Goal: Task Accomplishment & Management: Complete application form

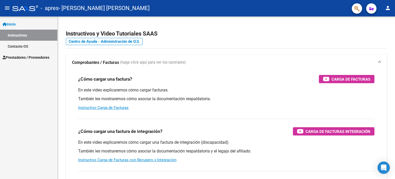
click at [29, 55] on span "Prestadores / Proveedores" at bounding box center [26, 58] width 47 height 6
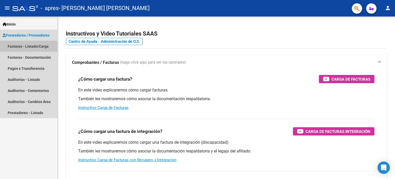
click at [30, 43] on link "Facturas - Listado/Carga" at bounding box center [28, 46] width 57 height 11
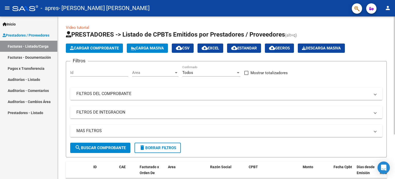
click at [98, 49] on span "Cargar Comprobante" at bounding box center [94, 48] width 49 height 5
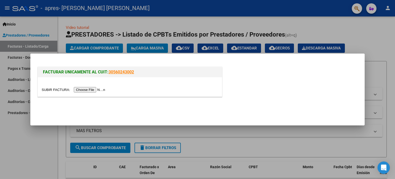
click at [98, 92] on input "file" at bounding box center [74, 89] width 65 height 5
click at [96, 90] on input "file" at bounding box center [74, 89] width 65 height 5
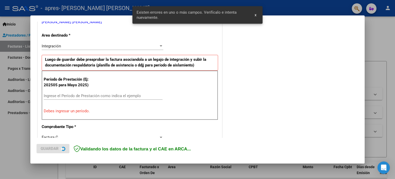
scroll to position [111, 0]
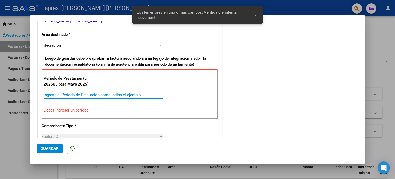
click at [72, 92] on input "Ingrese el Período de Prestación como indica el ejemplo" at bounding box center [103, 94] width 119 height 5
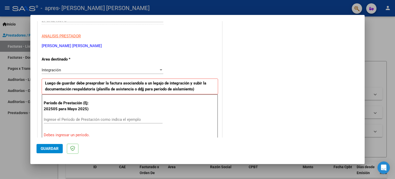
scroll to position [103, 0]
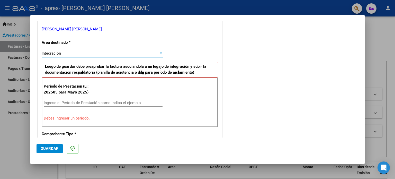
click at [131, 54] on div "Integración" at bounding box center [100, 53] width 117 height 5
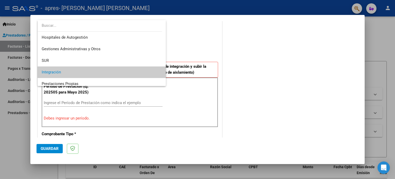
scroll to position [19, 0]
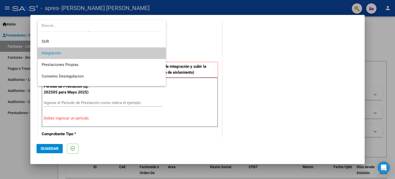
click at [131, 54] on span "Integración" at bounding box center [102, 53] width 120 height 12
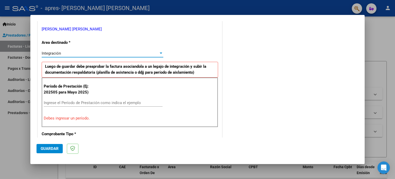
click at [80, 101] on input "Ingrese el Período de Prestación como indica el ejemplo" at bounding box center [103, 102] width 119 height 5
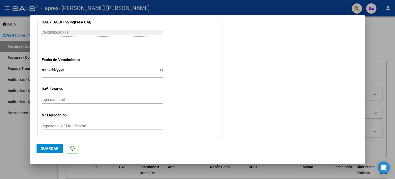
scroll to position [336, 0]
type input "202509"
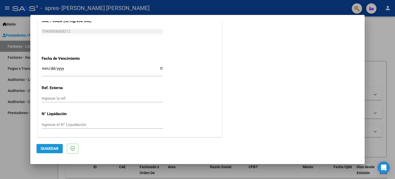
click at [43, 147] on span "Guardar" at bounding box center [50, 148] width 18 height 5
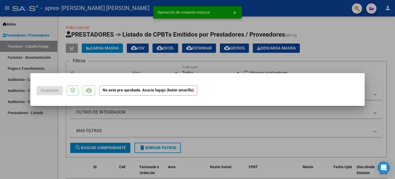
scroll to position [0, 0]
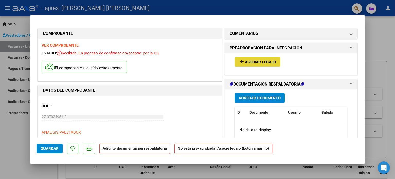
click at [253, 64] on span "Asociar Legajo" at bounding box center [260, 62] width 31 height 5
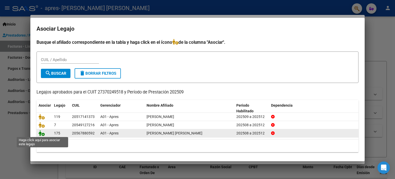
click at [42, 134] on icon at bounding box center [42, 133] width 6 height 6
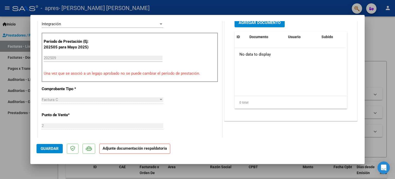
scroll to position [129, 0]
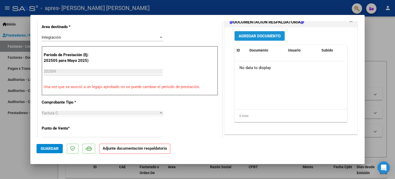
click at [259, 36] on span "Agregar Documento" at bounding box center [260, 36] width 42 height 5
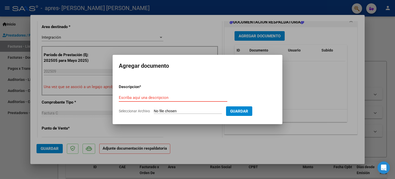
click at [245, 112] on span "Guardar" at bounding box center [239, 111] width 18 height 5
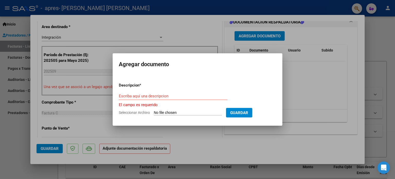
click at [183, 97] on input "Escriba aquí una descripcion" at bounding box center [173, 96] width 109 height 5
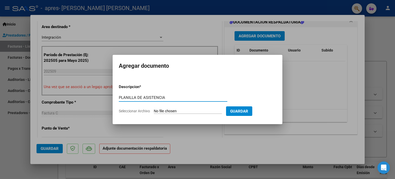
type input "PLANILLA DE ASISTENCIA"
click at [248, 110] on span "Guardar" at bounding box center [239, 111] width 18 height 5
click at [210, 110] on input "Seleccionar Archivo" at bounding box center [188, 111] width 68 height 5
type input "C:\fakepath\[PERSON_NAME] septiembre _1.jpg"
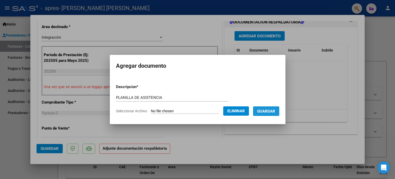
click at [266, 112] on span "Guardar" at bounding box center [266, 111] width 18 height 5
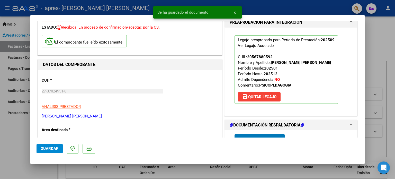
scroll to position [0, 0]
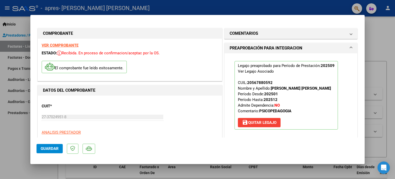
click at [47, 147] on span "Guardar" at bounding box center [50, 148] width 18 height 5
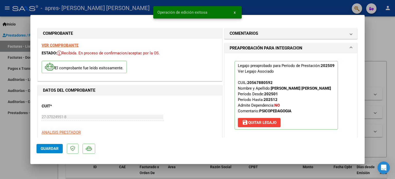
click at [17, 146] on div at bounding box center [197, 89] width 395 height 179
type input "$ 0,00"
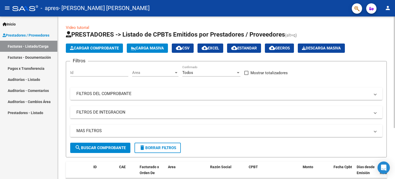
click at [91, 49] on span "Cargar Comprobante" at bounding box center [94, 48] width 49 height 5
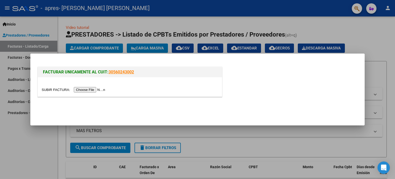
click at [93, 91] on input "file" at bounding box center [74, 89] width 65 height 5
click at [257, 136] on div at bounding box center [197, 89] width 395 height 179
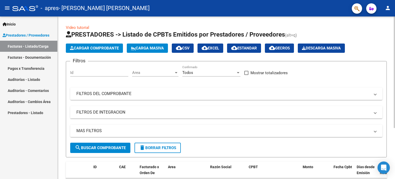
click at [103, 46] on span "Cargar Comprobante" at bounding box center [94, 48] width 49 height 5
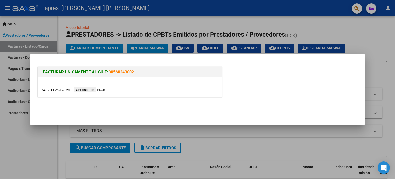
click at [97, 91] on input "file" at bounding box center [74, 89] width 65 height 5
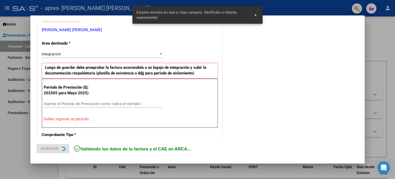
scroll to position [111, 0]
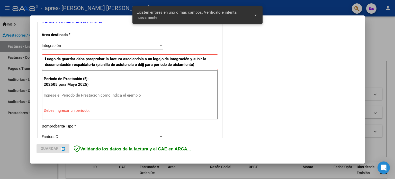
click at [104, 95] on input "Ingrese el Período de Prestación como indica el ejemplo" at bounding box center [103, 95] width 119 height 5
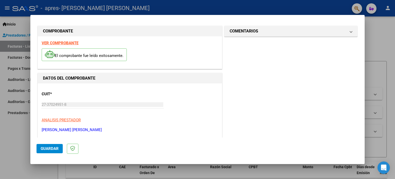
scroll to position [0, 0]
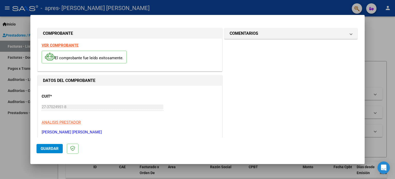
type input "202509"
click at [53, 149] on span "Guardar" at bounding box center [50, 148] width 18 height 5
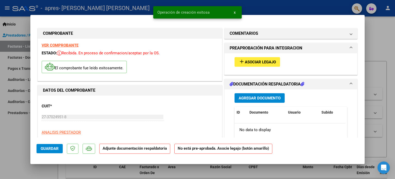
click at [259, 62] on span "Asociar Legajo" at bounding box center [260, 62] width 31 height 5
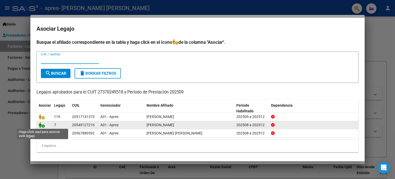
click at [41, 125] on icon at bounding box center [42, 125] width 6 height 6
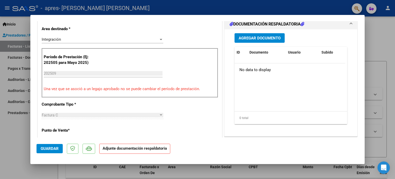
scroll to position [129, 0]
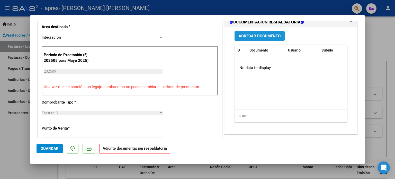
click at [263, 34] on span "Agregar Documento" at bounding box center [260, 36] width 42 height 5
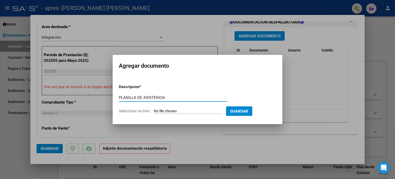
type input "PLANILLA DE ASISTENCIA"
click at [197, 105] on div "PLANILLA DE ASISTENCIA Escriba aquí una descripcion" at bounding box center [173, 100] width 109 height 13
click at [195, 109] on input "Seleccionar Archivo" at bounding box center [188, 111] width 68 height 5
type input "C:\fakepath\[PERSON_NAME] septiembre _1.jpg"
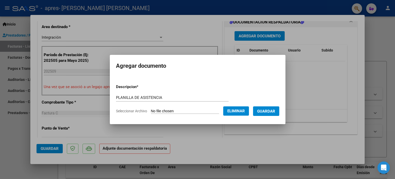
click at [266, 110] on span "Guardar" at bounding box center [266, 111] width 18 height 5
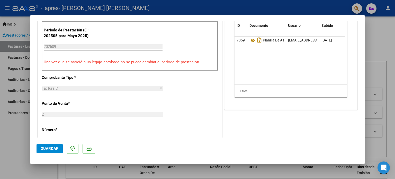
scroll to position [154, 0]
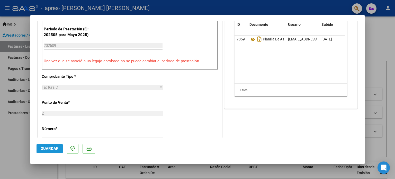
click at [42, 149] on span "Guardar" at bounding box center [50, 148] width 18 height 5
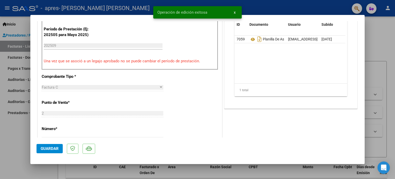
click at [11, 137] on div at bounding box center [197, 89] width 395 height 179
type input "$ 0,00"
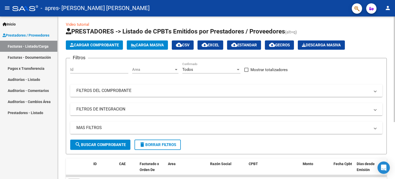
scroll to position [0, 0]
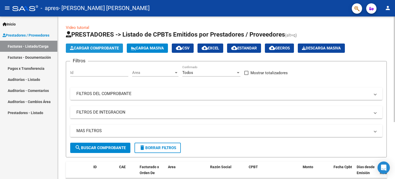
click at [108, 49] on span "Cargar Comprobante" at bounding box center [94, 48] width 49 height 5
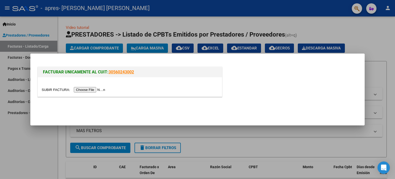
click at [97, 89] on input "file" at bounding box center [74, 89] width 65 height 5
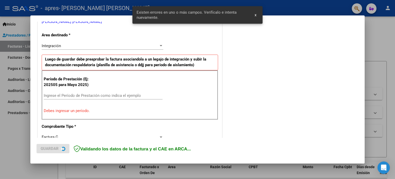
scroll to position [111, 0]
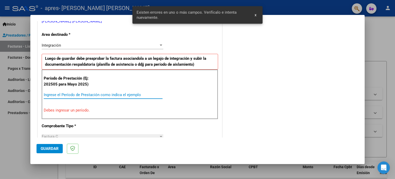
click at [88, 94] on input "Ingrese el Período de Prestación como indica el ejemplo" at bounding box center [103, 94] width 119 height 5
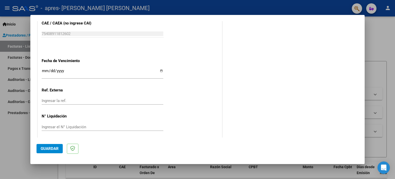
scroll to position [336, 0]
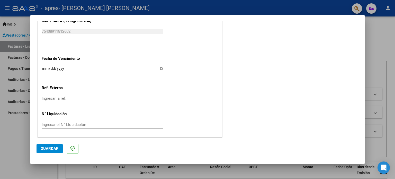
type input "202509"
click at [49, 147] on span "Guardar" at bounding box center [50, 148] width 18 height 5
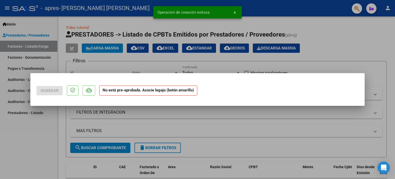
scroll to position [0, 0]
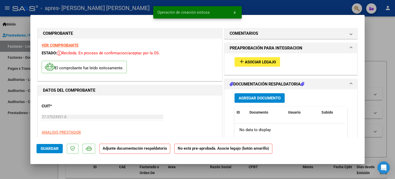
click at [249, 61] on span "Asociar Legajo" at bounding box center [260, 62] width 31 height 5
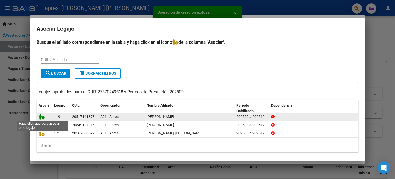
click at [42, 117] on icon at bounding box center [42, 117] width 6 height 6
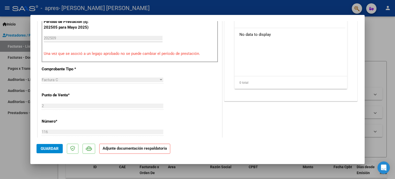
scroll to position [129, 0]
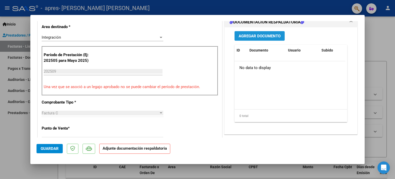
click at [256, 36] on span "Agregar Documento" at bounding box center [260, 36] width 42 height 5
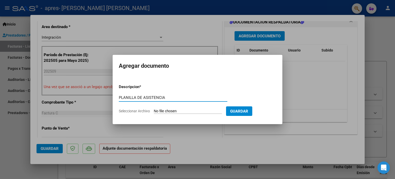
type input "PLANILLA DE ASISTENCIA"
click at [170, 110] on input "Seleccionar Archivo" at bounding box center [188, 111] width 68 height 5
click at [196, 109] on input "Seleccionar Archivo" at bounding box center [188, 111] width 68 height 5
type input "C:\fakepath\[PERSON_NAME] septiembre _1.jpg"
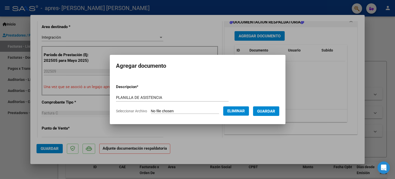
click at [266, 110] on span "Guardar" at bounding box center [266, 111] width 18 height 5
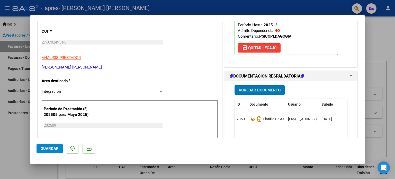
scroll to position [77, 0]
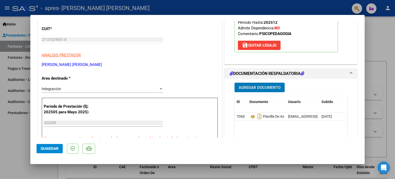
click at [50, 146] on span "Guardar" at bounding box center [50, 148] width 18 height 5
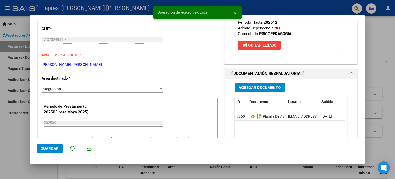
click at [0, 156] on div at bounding box center [197, 89] width 395 height 179
type input "$ 0,00"
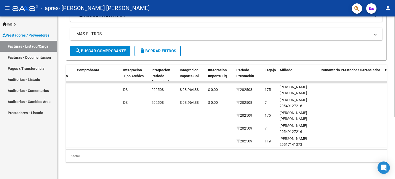
scroll to position [100, 0]
click at [224, 73] on span "Integracion Importe Liq." at bounding box center [218, 73] width 20 height 10
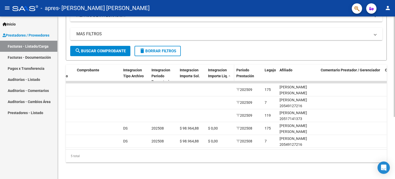
click at [223, 71] on span "Integracion Importe Liq." at bounding box center [218, 73] width 20 height 10
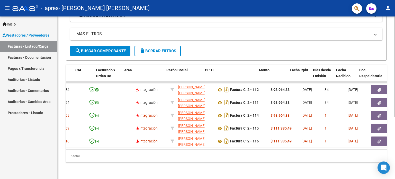
scroll to position [0, 0]
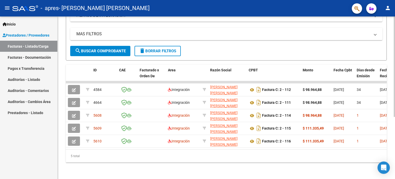
click at [238, 42] on div "MAS FILTROS Todos Con Doc. Respaldatoria Todos Con Trazabilidad Todos Asociado …" at bounding box center [226, 37] width 312 height 18
drag, startPoint x: 293, startPoint y: 9, endPoint x: 188, endPoint y: 9, distance: 105.3
click at [293, 9] on div "- apres - [PERSON_NAME] [PERSON_NAME]" at bounding box center [180, 8] width 336 height 11
click at [154, 7] on div "- apres - [PERSON_NAME] [PERSON_NAME]" at bounding box center [180, 8] width 336 height 11
click at [223, 6] on div "- apres - [PERSON_NAME] [PERSON_NAME]" at bounding box center [180, 8] width 336 height 11
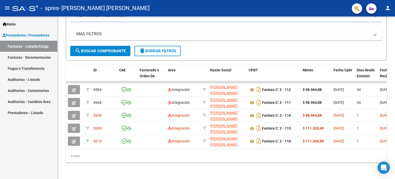
click at [328, 5] on div "- apres - [PERSON_NAME] [PERSON_NAME]" at bounding box center [180, 8] width 336 height 11
drag, startPoint x: 243, startPoint y: 3, endPoint x: 198, endPoint y: 3, distance: 45.3
click at [242, 3] on div "- apres - [PERSON_NAME] [PERSON_NAME]" at bounding box center [180, 8] width 336 height 11
click at [154, 6] on div "- apres - [PERSON_NAME] [PERSON_NAME]" at bounding box center [180, 8] width 336 height 11
drag, startPoint x: 178, startPoint y: 166, endPoint x: 175, endPoint y: 161, distance: 6.0
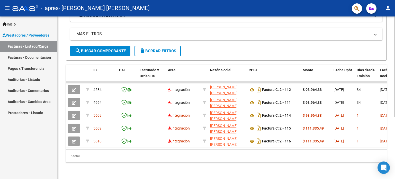
click at [178, 166] on div "Video tutorial PRESTADORES -> Listado de CPBTs Emitidos por Prestadores / Prove…" at bounding box center [227, 49] width 338 height 259
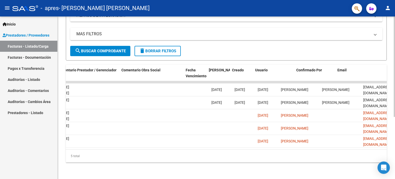
scroll to position [0, 764]
